Goal: Information Seeking & Learning: Learn about a topic

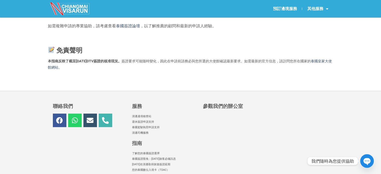
scroll to position [1341, 0]
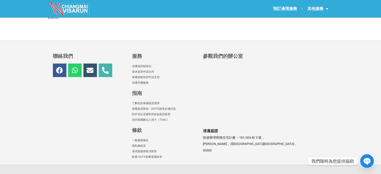
click at [166, 110] on font "泰國簽證豁免：2025年旅客必備訊息" at bounding box center [154, 108] width 44 height 3
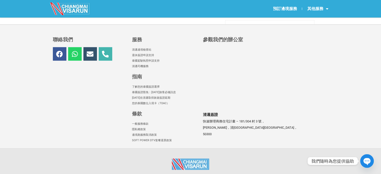
scroll to position [635, 0]
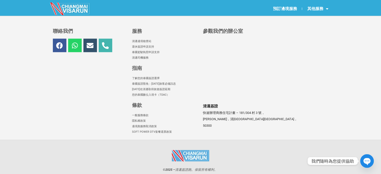
click at [151, 51] on font "泰國駕駛執照申請支持" at bounding box center [146, 52] width 28 height 3
click at [165, 88] on font "2024年在清邁取得旅遊簽證延期" at bounding box center [151, 89] width 38 height 3
click at [148, 45] on font "退休簽證申請支持" at bounding box center [143, 46] width 22 height 3
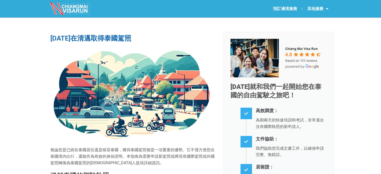
click at [295, 7] on font "預訂邊境服務" at bounding box center [285, 8] width 24 height 5
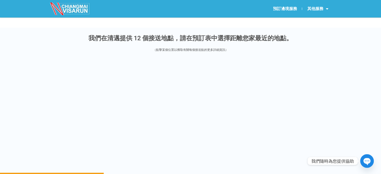
scroll to position [626, 0]
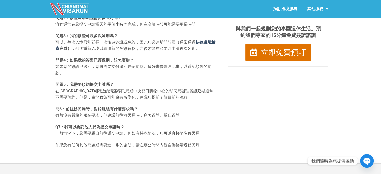
scroll to position [476, 0]
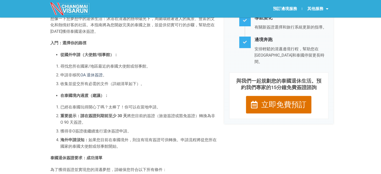
scroll to position [167, 0]
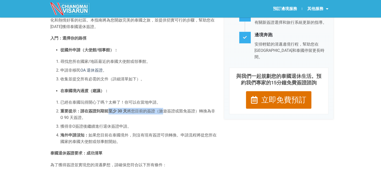
drag, startPoint x: 109, startPoint y: 110, endPoint x: 164, endPoint y: 110, distance: 54.9
click at [164, 110] on li "重要提示： 請在簽證到期前至少 30 天 將您目前的簽證（旅遊簽證或豁免簽證）轉換為非 O 90 天簽證 。" at bounding box center [138, 114] width 156 height 13
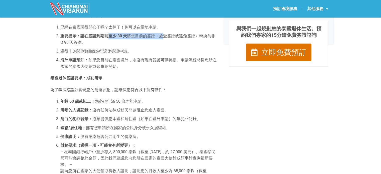
scroll to position [267, 0]
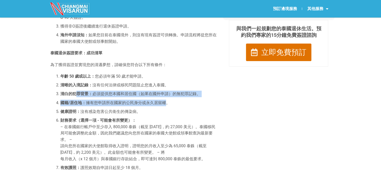
drag, startPoint x: 77, startPoint y: 96, endPoint x: 165, endPoint y: 99, distance: 88.0
click at [165, 99] on ol "年齡 50 歲或以上： 您必須年滿 50 歲才能申請。 清晰的入境記錄： 沒有任何法律或移民問題阻止您進入泰國。 清白的犯罪背景： 必須提供您本國和居住國（如…" at bounding box center [133, 135] width 166 height 124
click at [96, 101] on font "擁有您申請所在國家的公民身分或永久居留權。" at bounding box center [128, 102] width 84 height 5
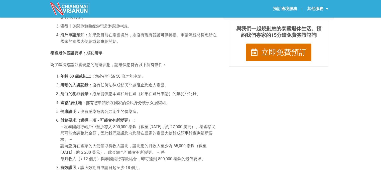
click at [75, 104] on font "國籍/居住地：" at bounding box center [73, 102] width 26 height 5
drag, startPoint x: 74, startPoint y: 111, endPoint x: 116, endPoint y: 111, distance: 41.6
click at [116, 111] on li "健康證明： 沒有感染危害公共衛生的傳染病。" at bounding box center [138, 111] width 156 height 7
click at [117, 111] on font "沒有感染危害公共衛生的傳染病。" at bounding box center [110, 111] width 60 height 5
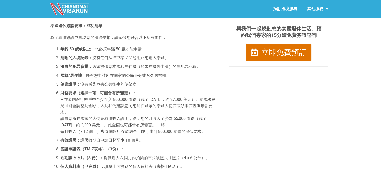
scroll to position [317, 0]
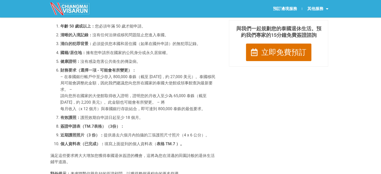
drag, startPoint x: 67, startPoint y: 71, endPoint x: 109, endPoint y: 88, distance: 45.4
click at [109, 88] on li "財務要求（選擇一項 - 可能會有所變更）： – 在泰國銀行帳戶中至少存入 800,000 泰銖（截至 2024 年 4 月，約 27,000 美元）。泰國移民…" at bounding box center [138, 89] width 156 height 45
click at [119, 88] on li "財務要求（選擇一項 - 可能會有所變更）： – 在泰國銀行帳戶中至少存入 800,000 泰銖（截至 2024 年 4 月，約 27,000 美元）。泰國移民…" at bounding box center [138, 89] width 156 height 45
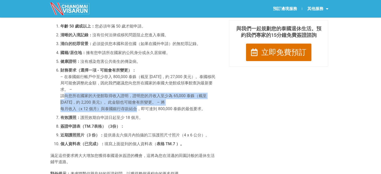
drag, startPoint x: 64, startPoint y: 97, endPoint x: 136, endPoint y: 109, distance: 72.9
click at [136, 109] on li "財務要求（選擇一項 - 可能會有所變更）： – 在泰國銀行帳戶中至少存入 800,000 泰銖（截至 2024 年 4 月，約 27,000 美元）。泰國移民…" at bounding box center [138, 89] width 156 height 45
click at [135, 110] on font "每月收入（x 12 個月）與泰國銀行存款結合，即可達到 800,000 泰銖的最低要求。" at bounding box center [132, 108] width 145 height 5
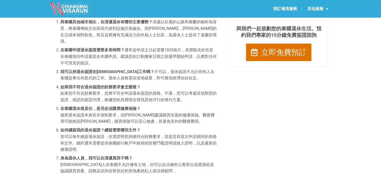
scroll to position [493, 0]
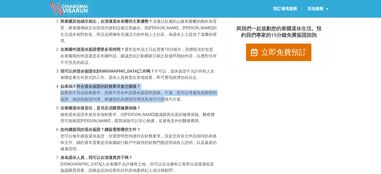
drag, startPoint x: 81, startPoint y: 83, endPoint x: 163, endPoint y: 92, distance: 82.9
click at [163, 92] on li "如果我不符合退休簽證的財務要求會怎麼樣？ 如果您不符合財務要求，您將不符合申請退休簽證的資格。不過，您可以考慮其他類型的簽證，或諮詢簽證代理，根據您的具體情況…" at bounding box center [138, 92] width 156 height 19
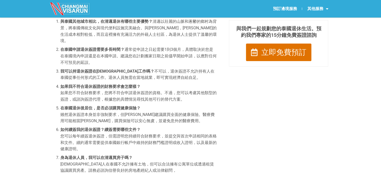
click at [91, 106] on font "在泰國退休後居住，是否必須購買健康保險？" at bounding box center [100, 108] width 80 height 5
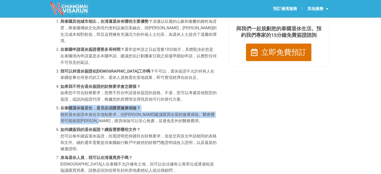
drag, startPoint x: 70, startPoint y: 103, endPoint x: 133, endPoint y: 117, distance: 64.5
click at [133, 117] on li "在泰國退休後居住，是否必須購買健康保險？ 雖然退休簽證本身並非強制要求，但強烈建議購買全面的健康保險。醫療費用可能相當高昂，購買保險可以安心無虞，並避免意外的…" at bounding box center [138, 114] width 156 height 19
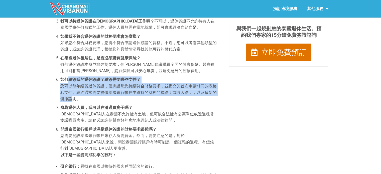
drag, startPoint x: 68, startPoint y: 74, endPoint x: 70, endPoint y: 91, distance: 17.2
click at [70, 91] on li "如何續簽我的退休簽證？續簽需要哪些文件？ 您可以每年續簽退休簽證，但需證明您持續符合財務要求，並提交與首次申請相同的表格和文件。續約通常需要提供泰國銀行帳戶中…" at bounding box center [138, 89] width 156 height 26
click at [115, 87] on font "您可以每年續簽退休簽證，但需證明您持續符合財務要求，並提交與首次申請相同的表格和文件。續約通常需要提供泰國銀行帳戶中維持的財務門檻證明或收入證明，以及最新的健…" at bounding box center [138, 93] width 156 height 18
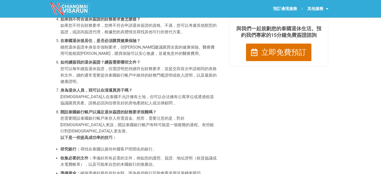
scroll to position [568, 0]
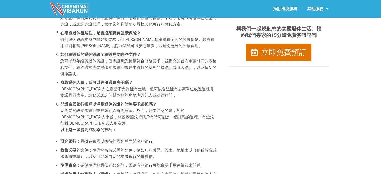
click at [69, 108] on font "您需要開設泰國銀行帳戶來存入所需資金。然而，需要注意的是，對於外國人來說，開設泰國銀行帳戶有時可能是一個複雜的過程。有些銀行對外國人更友善。" at bounding box center [137, 117] width 154 height 18
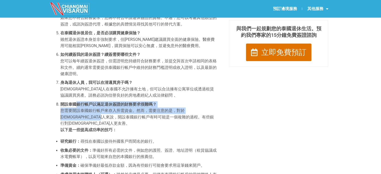
drag, startPoint x: 75, startPoint y: 95, endPoint x: 98, endPoint y: 112, distance: 28.6
click at [98, 112] on li "開設泰國銀行帳戶以滿足退休簽證的財務要求很難嗎？ 您需要開設泰國銀行帳戶來存入所需資金。然而，需要注意的是，對於外國人來說，開設泰國銀行帳戶有時可能是一個複雜…" at bounding box center [138, 117] width 156 height 32
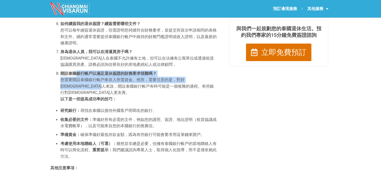
scroll to position [618, 0]
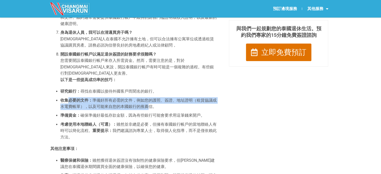
drag, startPoint x: 147, startPoint y: 95, endPoint x: 67, endPoint y: 87, distance: 80.0
click at [67, 97] on li "收集必要的文件： 準備好所有必需的文件，例如您的護照、簽證、地址證明（租賃協議或水電費帳單），以及可能來自您的本國銀行的推薦信。" at bounding box center [138, 103] width 156 height 13
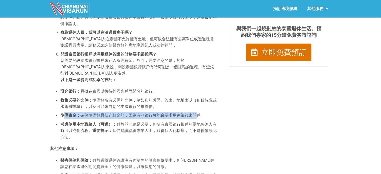
drag, startPoint x: 65, startPoint y: 103, endPoint x: 192, endPoint y: 101, distance: 126.8
click at [192, 112] on li "準備資金： 確保準備好最低存款金額，因為有些銀行可能會要求用這筆錢來開戶。" at bounding box center [138, 115] width 156 height 7
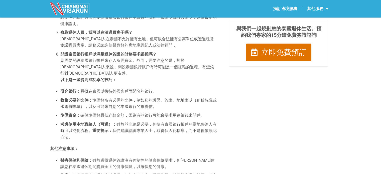
click at [146, 128] on font "我們建議諮詢專業人士，取得個人化指導，而不是僅依賴此方法。" at bounding box center [138, 133] width 156 height 11
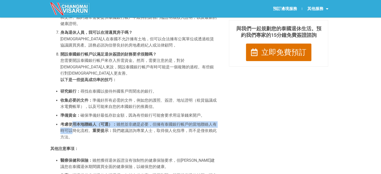
drag, startPoint x: 70, startPoint y: 111, endPoint x: 68, endPoint y: 119, distance: 8.5
click at [68, 121] on li "考慮使用本地聯絡人（可選）： 雖然並非總是必要，但擁有泰國銀行帳戶的當地聯絡人有時可以簡化流程。 重要提示： 我們建議諮詢專業人士，取得個人化指導，而不是僅依…" at bounding box center [138, 130] width 156 height 19
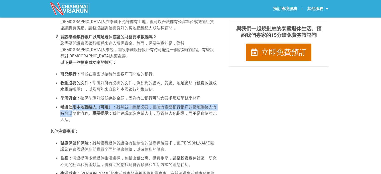
scroll to position [693, 0]
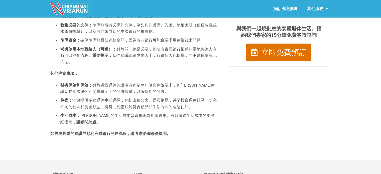
click at [103, 99] on ul "醫療保健和保險： 雖然獲得退休簽證沒有強制性的健康保險要求，但強烈建議您在泰國退休期間購買全面的健康保險，以確保您的健康。 住宿： 清邁提供多種退休生活選擇，…" at bounding box center [133, 103] width 166 height 43
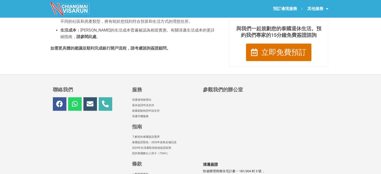
scroll to position [831, 0]
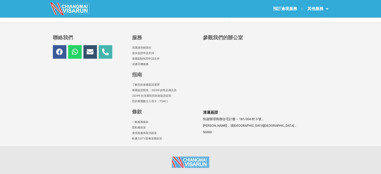
click at [149, 137] on font "軟實力DTV套餐退費政策" at bounding box center [147, 138] width 30 height 3
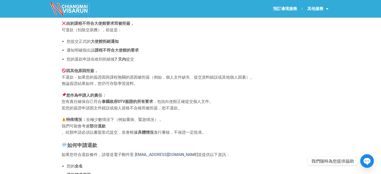
scroll to position [100, 0]
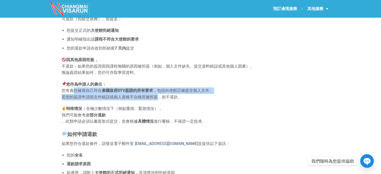
drag, startPoint x: 74, startPoint y: 89, endPoint x: 158, endPoint y: 97, distance: 84.1
click at [158, 97] on p "您作為申請人的責任： 您有責任確保自己符合 泰國政府DTV簽證的所有要求 ，包括向使館正確提交個人文件。 若您的簽證申請因文件錯誤或個人資格不合格而被拒簽，恕…" at bounding box center [191, 90] width 258 height 19
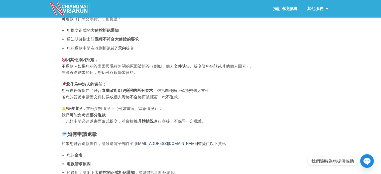
click at [81, 108] on font "特殊情況：" at bounding box center [76, 108] width 20 height 5
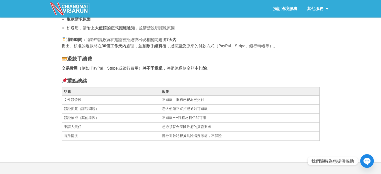
scroll to position [251, 0]
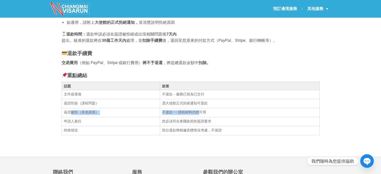
drag, startPoint x: 199, startPoint y: 113, endPoint x: 70, endPoint y: 115, distance: 129.0
click at [70, 115] on tr "簽證被拒（其他原因） 不退款——課程材料仍然可用" at bounding box center [191, 112] width 258 height 9
click at [75, 105] on font "簽證拒簽（課程問題）" at bounding box center [81, 103] width 35 height 4
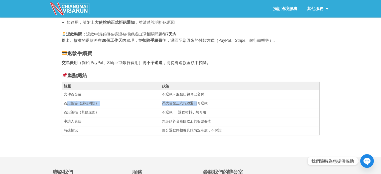
drag, startPoint x: 197, startPoint y: 103, endPoint x: 68, endPoint y: 104, distance: 129.3
click at [68, 104] on tr "簽證拒簽（課程問題） 憑大使館正式拒絕通知可退款" at bounding box center [191, 103] width 258 height 9
drag, startPoint x: 197, startPoint y: 119, endPoint x: 124, endPoint y: 121, distance: 73.4
click at [124, 121] on tr "申請人責任 您必須符合泰國政府的簽證要求" at bounding box center [191, 121] width 258 height 9
click at [165, 126] on td "您必須符合泰國政府的簽證要求" at bounding box center [240, 121] width 160 height 9
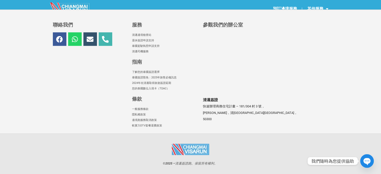
scroll to position [373, 0]
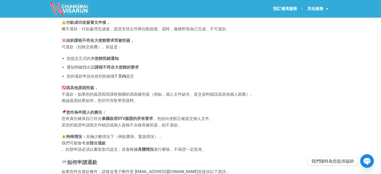
click at [310, 7] on font "其他服務" at bounding box center [315, 8] width 16 height 5
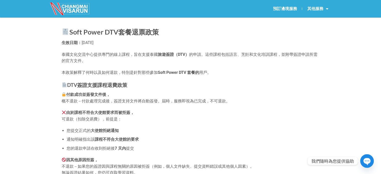
click at [319, 8] on font "其他服務" at bounding box center [315, 8] width 16 height 5
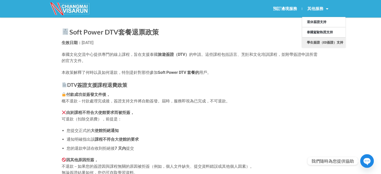
click at [325, 41] on font "學生簽證（ED簽證）支持" at bounding box center [325, 43] width 36 height 4
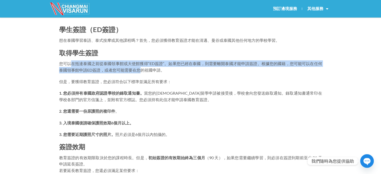
drag, startPoint x: 69, startPoint y: 64, endPoint x: 139, endPoint y: 71, distance: 70.5
click at [139, 71] on font "您可以在抵達泰國之前從泰國領事館或大使館獲得“ED簽證”。如果您已經在泰國，則需要離開泰國才能申請簽證。根據您的國籍，您可能可以在任何泰國領事館申請ED簽證，…" at bounding box center [190, 66] width 263 height 11
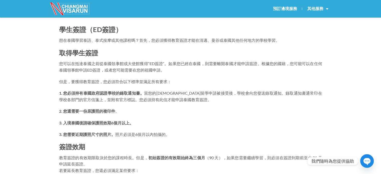
click at [80, 82] on font "但是，要獲得教育簽證，您必須符合以下標準並滿足所有要求：" at bounding box center [115, 81] width 112 height 5
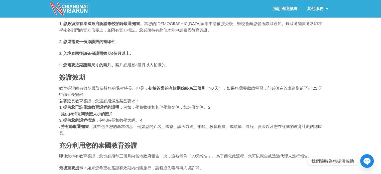
scroll to position [75, 0]
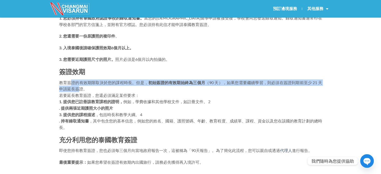
drag, startPoint x: 70, startPoint y: 83, endPoint x: 69, endPoint y: 90, distance: 6.8
click at [69, 90] on p "教育簽證的有效期限取決於您的課程時長。但是， 初始簽證的有效期始終為三個月 （90 天），如果您需要繼續學習，則必須在簽證到期前至少 21 天申請延長簽證。 …" at bounding box center [190, 104] width 263 height 51
click at [147, 84] on font "教育簽證的有效期限取決於您的課程時長。但是，" at bounding box center [103, 82] width 89 height 5
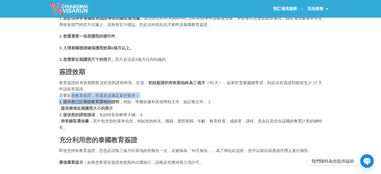
drag, startPoint x: 70, startPoint y: 96, endPoint x: 112, endPoint y: 99, distance: 42.2
click at [112, 99] on p "教育簽證的有效期限取決於您的課程時長。但是， 初始簽證的有效期始終為三個月 （90 天），如果您需要繼續學習，則必須在簽證到期前至少 21 天申請延長簽證。 …" at bounding box center [190, 104] width 263 height 51
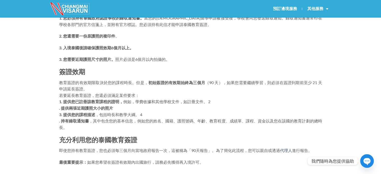
click at [82, 112] on font "3. 提供您的課程描述" at bounding box center [77, 114] width 36 height 5
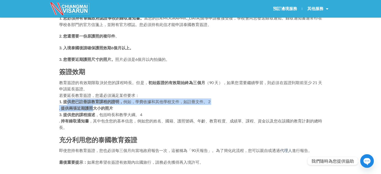
drag, startPoint x: 68, startPoint y: 103, endPoint x: 94, endPoint y: 107, distance: 26.4
click at [94, 107] on p "教育簽證的有效期限取決於您的課程時長。但是， 初始簽證的有效期始終為三個月 （90 天），如果您需要繼續學習，則必須在簽證到期前至少 21 天申請延長簽證。 …" at bounding box center [190, 104] width 263 height 51
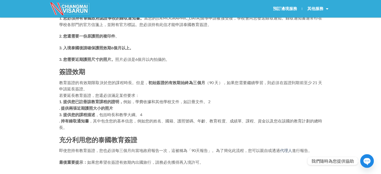
click at [79, 117] on p "教育簽證的有效期限取決於您的課程時長。但是， 初始簽證的有效期始終為三個月 （90 天），如果您需要繼續學習，則必須在簽證到期前至少 21 天申請延長簽證。 …" at bounding box center [190, 104] width 263 height 51
drag, startPoint x: 67, startPoint y: 116, endPoint x: 83, endPoint y: 119, distance: 17.1
click at [83, 119] on p "教育簽證的有效期限取決於您的課程時長。但是， 初始簽證的有效期始終為三個月 （90 天），如果您需要繼續學習，則必須在簽證到期前至少 21 天申請延長簽證。 …" at bounding box center [190, 104] width 263 height 51
click at [83, 119] on font ". 持有錄取通知書" at bounding box center [74, 120] width 30 height 5
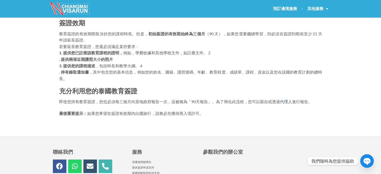
scroll to position [125, 0]
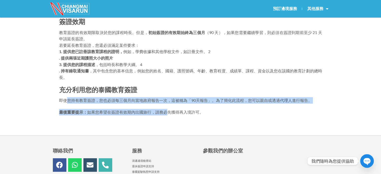
drag, startPoint x: 67, startPoint y: 100, endPoint x: 168, endPoint y: 104, distance: 100.8
click at [168, 104] on div "學生簽證（ED簽證） 想在泰國學習泰語、泰式按摩或其他課程嗎？首先，您必須獲得教育簽證才能在清邁、曼谷或泰國其他任何地方的學校學習。 取得學生簽證 您可以在抵…" at bounding box center [190, 8] width 263 height 216
click at [164, 106] on div "學生簽證（ED簽證） 想在泰國學習泰語、泰式按摩或其他課程嗎？首先，您必須獲得教育簽證才能在清邁、曼谷或泰國其他任何地方的學校學習。 取得學生簽證 您可以在抵…" at bounding box center [190, 8] width 263 height 216
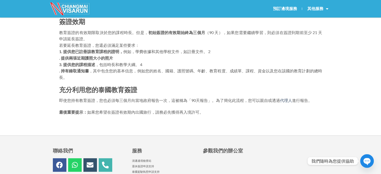
click at [180, 111] on font "如果您希望在簽證有效期內出國旅行，請務必先獲得再入境許可。" at bounding box center [145, 112] width 116 height 5
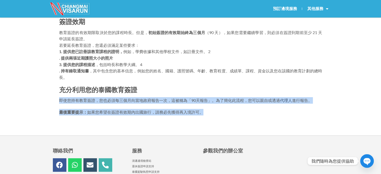
drag, startPoint x: 210, startPoint y: 114, endPoint x: 53, endPoint y: 100, distance: 157.5
click at [53, 100] on div "學生簽證（ED簽證） 想在泰國學習泰語、泰式按摩或其他課程嗎？首先，您必須獲得教育簽證才能在清邁、曼谷或泰國其他任何地方的學校學習。 取得學生簽證 您可以在抵…" at bounding box center [190, 13] width 381 height 243
click at [178, 116] on div "學生簽證（ED簽證） 想在泰國學習泰語、泰式按摩或其他課程嗎？首先，您必須獲得教育簽證才能在清邁、曼谷或泰國其他任何地方的學校學習。 取得學生簽證 您可以在抵…" at bounding box center [190, 14] width 271 height 228
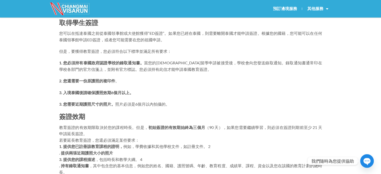
scroll to position [0, 0]
